Goal: Task Accomplishment & Management: Use online tool/utility

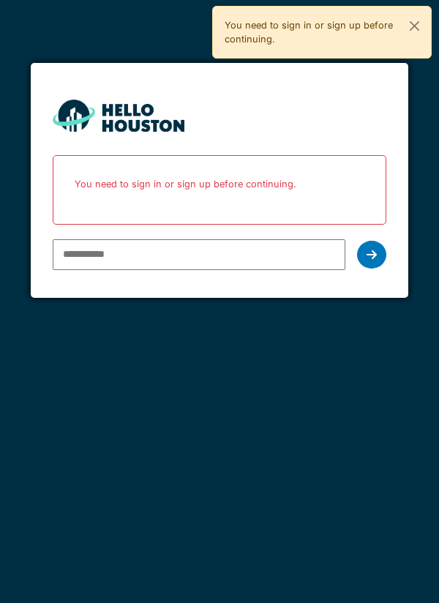
click at [186, 253] on input "email" at bounding box center [199, 254] width 293 height 31
type input "**********"
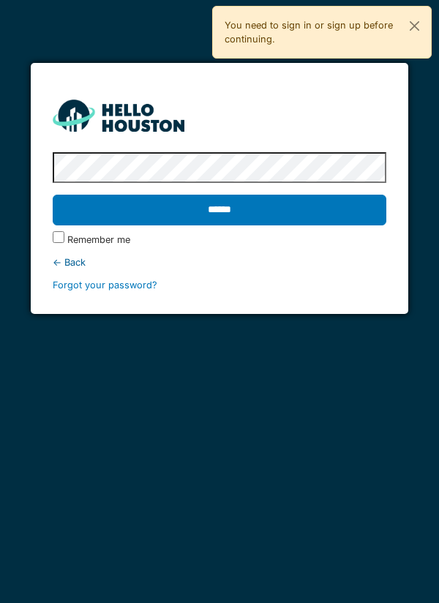
click at [291, 214] on input "******" at bounding box center [220, 210] width 334 height 31
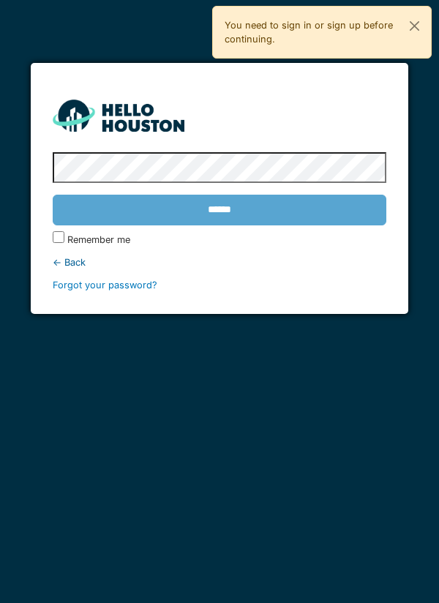
click at [268, 214] on div "******" at bounding box center [220, 210] width 334 height 42
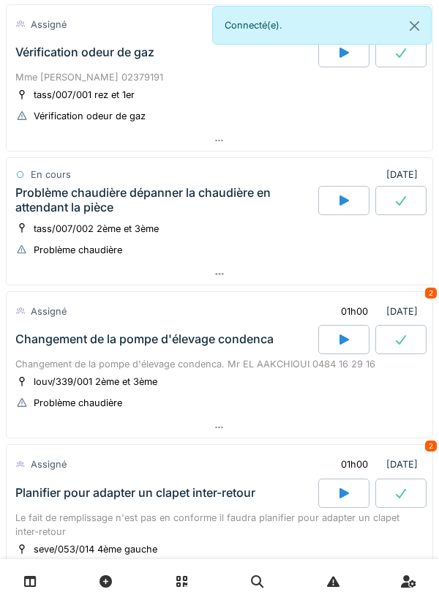
scroll to position [662, 0]
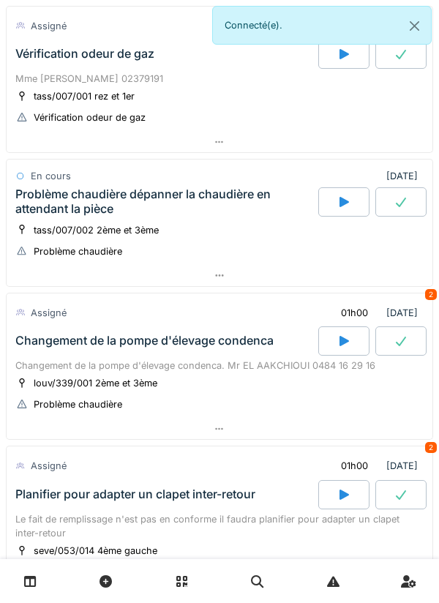
click at [205, 171] on div "En cours 25/09/2025" at bounding box center [219, 175] width 408 height 21
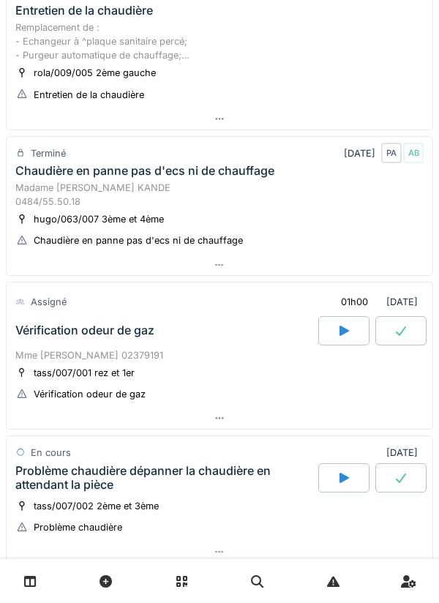
scroll to position [380, 0]
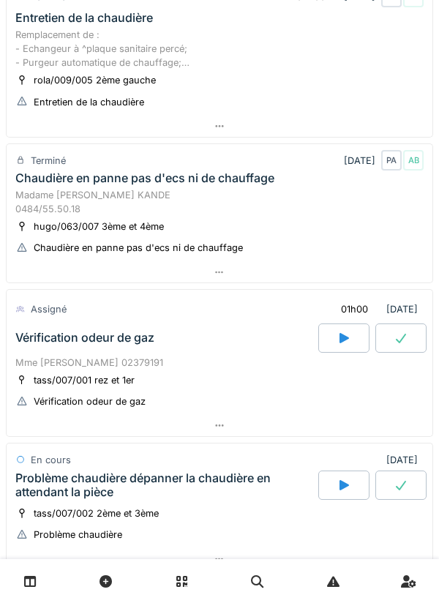
click at [291, 329] on div "Vérification odeur de gaz" at bounding box center [165, 337] width 306 height 29
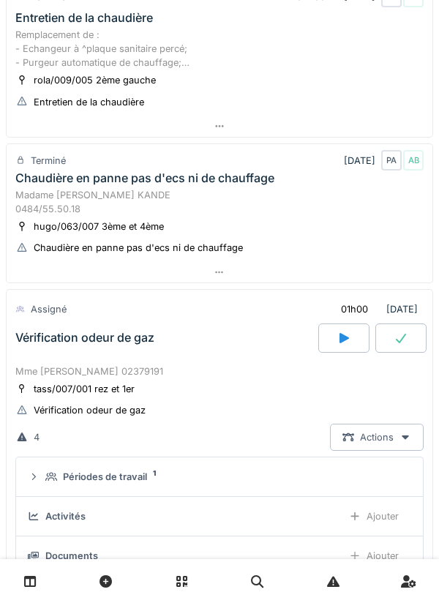
click at [152, 205] on div "Madame [PERSON_NAME] KANDE 0484/55.50.18" at bounding box center [219, 202] width 408 height 28
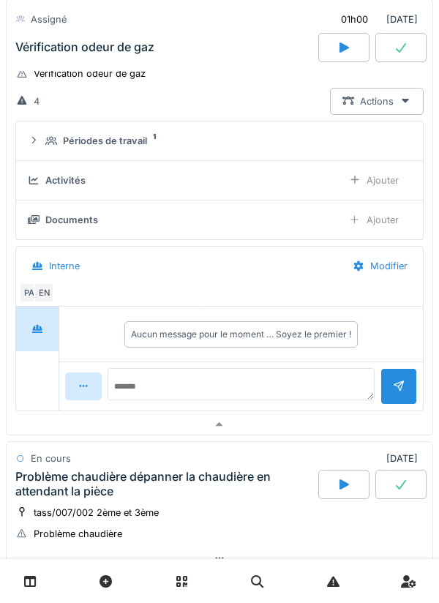
scroll to position [4, 0]
click at [205, 494] on div "Problème chaudière dépanner la chaudière en attendant la pièce" at bounding box center [165, 483] width 300 height 28
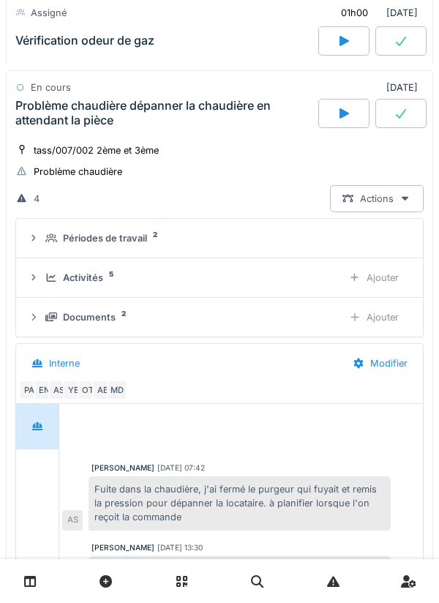
scroll to position [1620, 0]
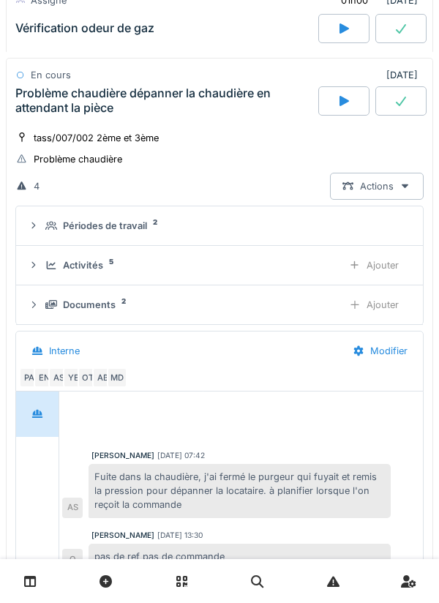
click at [129, 366] on div "Interne" at bounding box center [179, 350] width 321 height 33
click at [121, 373] on div "MD" at bounding box center [117, 377] width 20 height 20
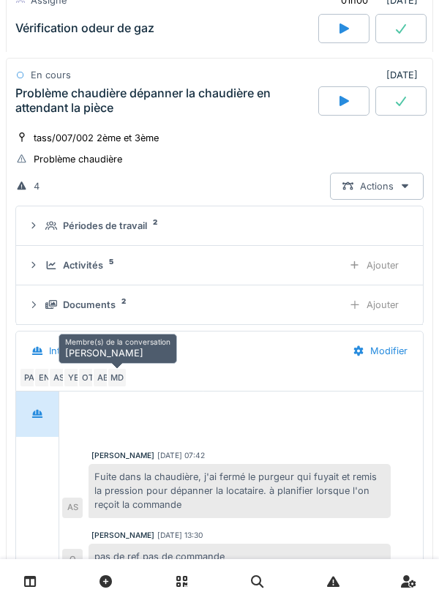
click at [200, 379] on div "PA EN AS YE OT AB MD" at bounding box center [216, 377] width 395 height 20
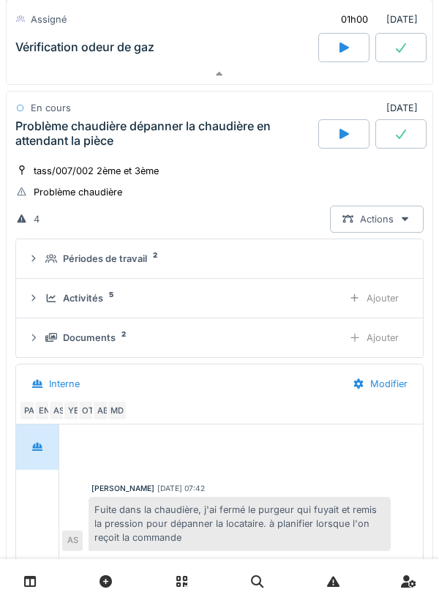
scroll to position [1582, 0]
